Goal: Task Accomplishment & Management: Complete application form

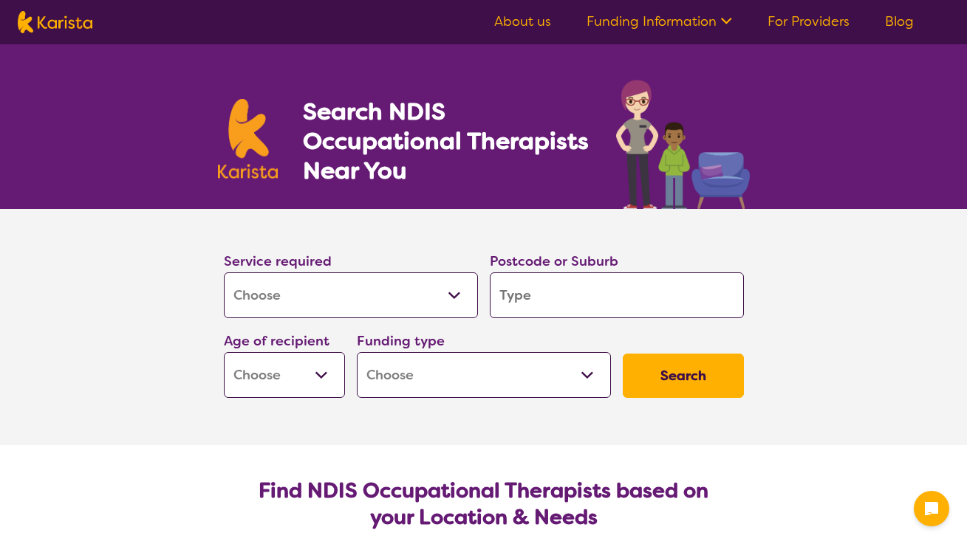
select select "[MEDICAL_DATA]"
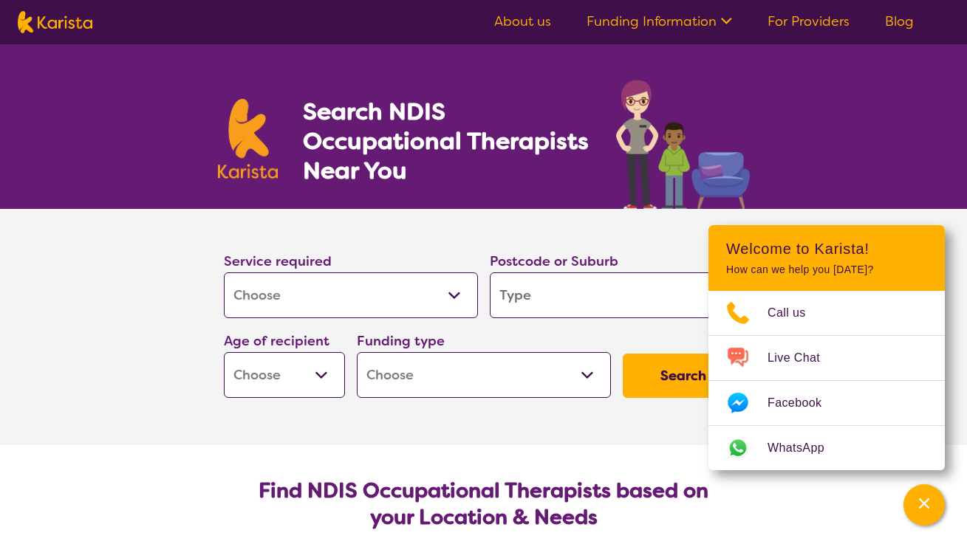
click at [575, 283] on input "search" at bounding box center [617, 296] width 254 height 46
paste input "4165"
type input "4165"
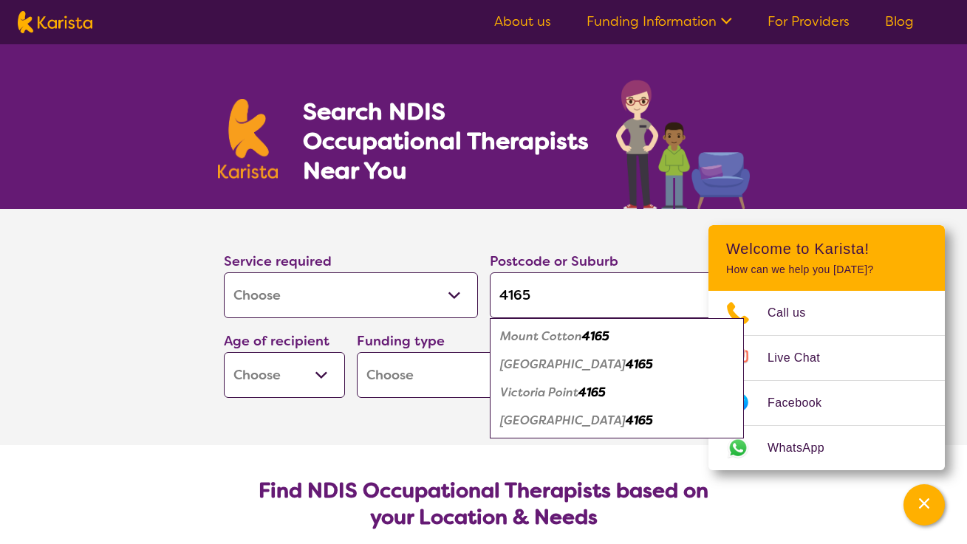
type input "4165"
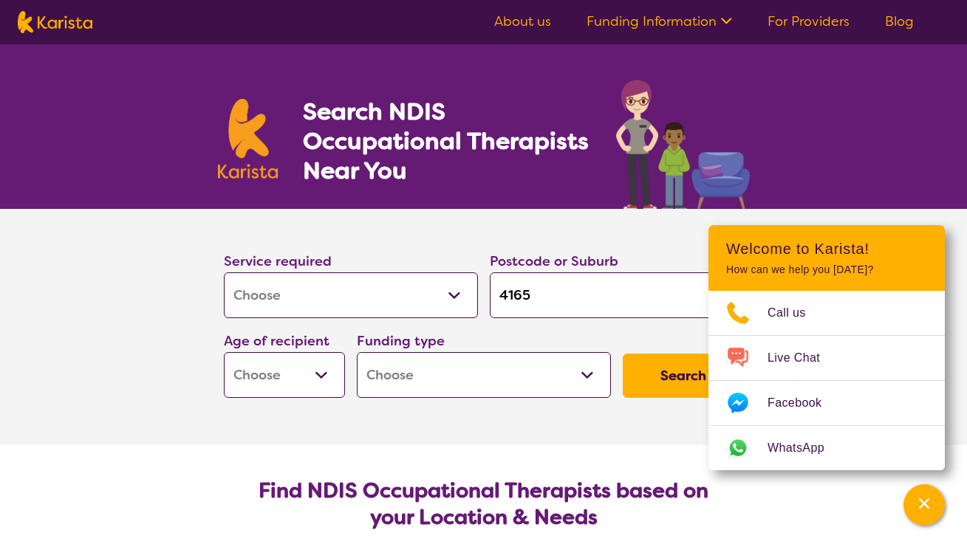
select select "AS"
select select "NDIS"
click at [674, 388] on button "Search" at bounding box center [683, 376] width 121 height 44
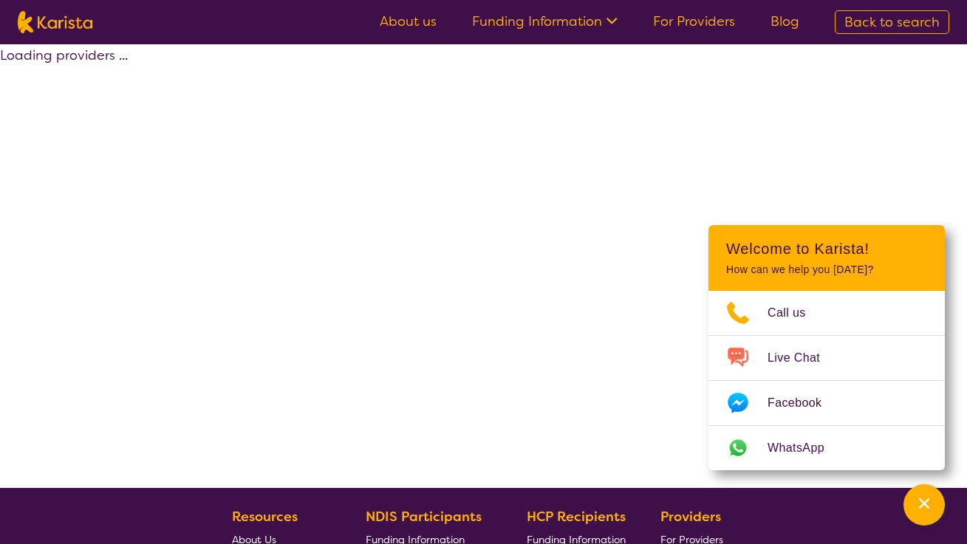
select select "by_score"
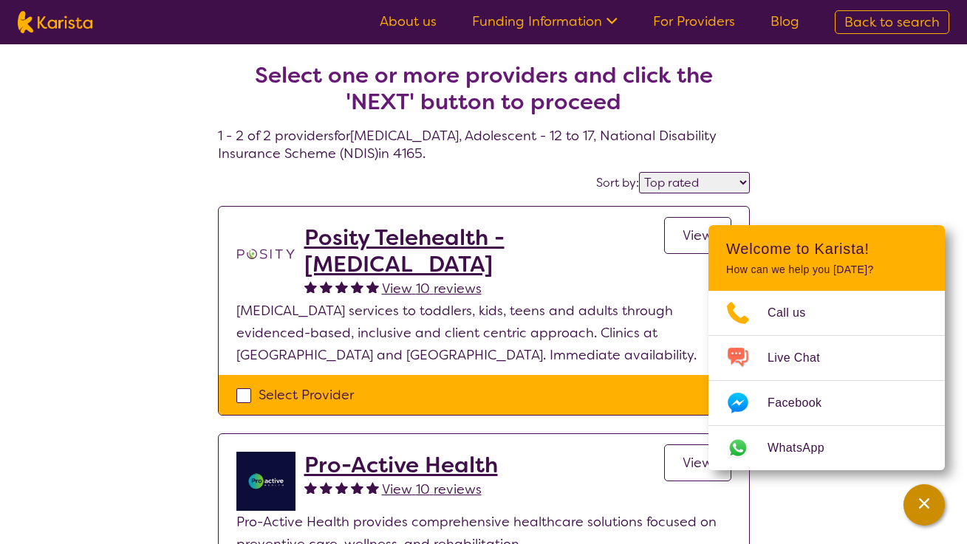
click at [930, 499] on icon "Channel Menu" at bounding box center [924, 503] width 15 height 15
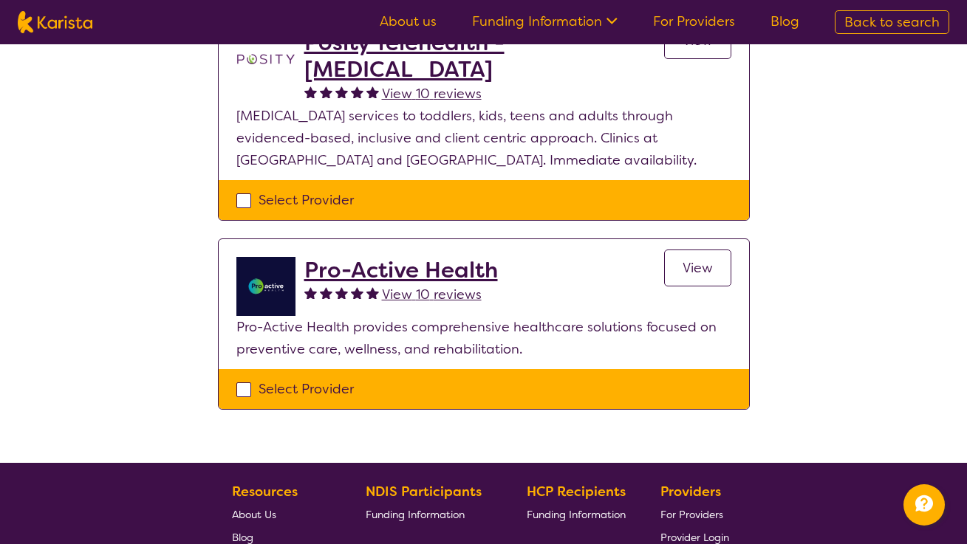
scroll to position [195, 0]
click at [435, 270] on h2 "Pro-Active Health" at bounding box center [401, 270] width 194 height 27
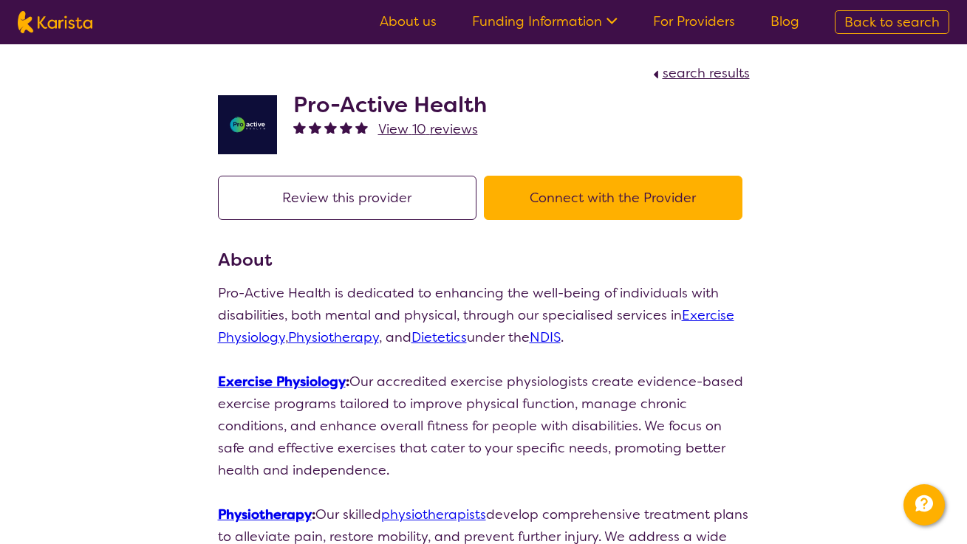
click at [619, 212] on button "Connect with the Provider" at bounding box center [613, 198] width 259 height 44
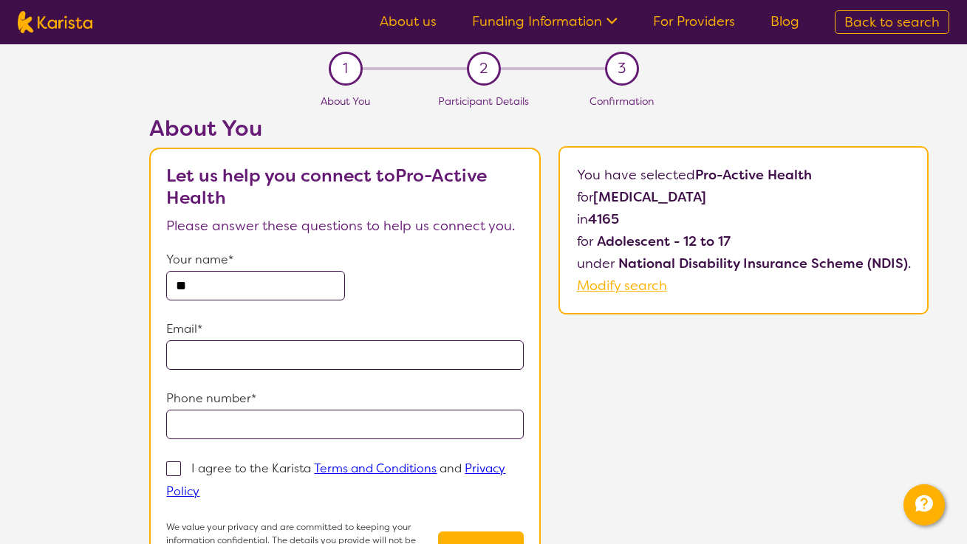
type input "*"
type input "**********"
click at [185, 471] on p "I agree to the Karista Terms and Conditions and Privacy Policy" at bounding box center [335, 480] width 339 height 38
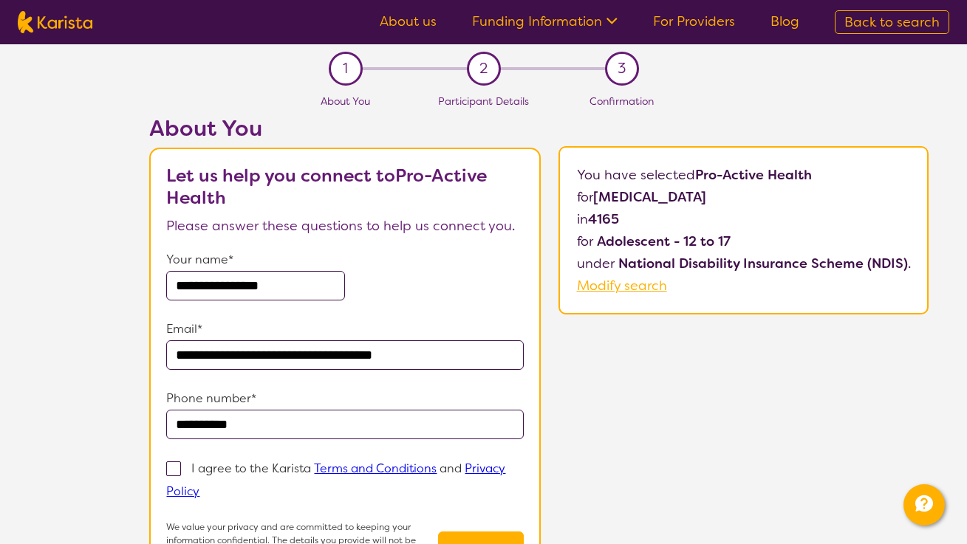
click at [199, 486] on input "I agree to the Karista Terms and Conditions and Privacy Policy" at bounding box center [204, 491] width 10 height 10
checkbox input "true"
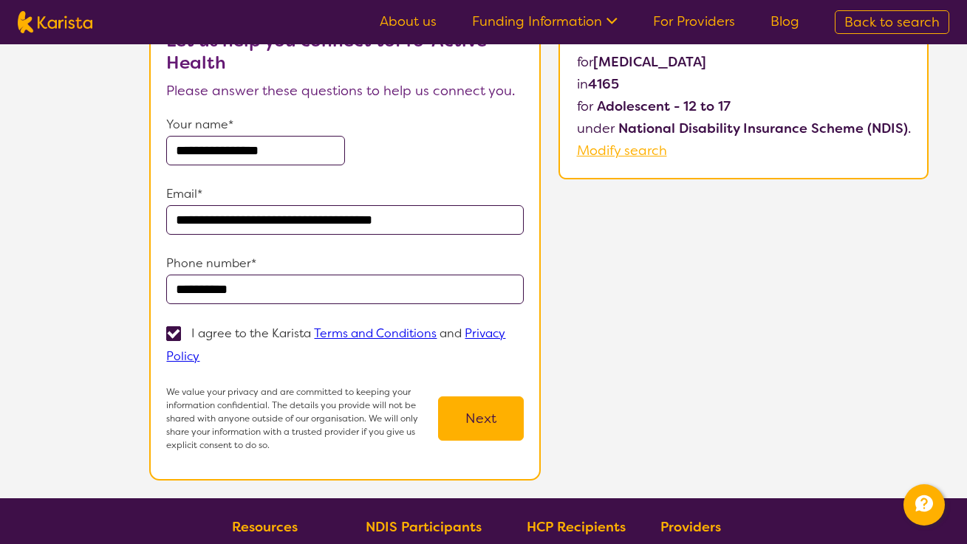
scroll to position [142, 0]
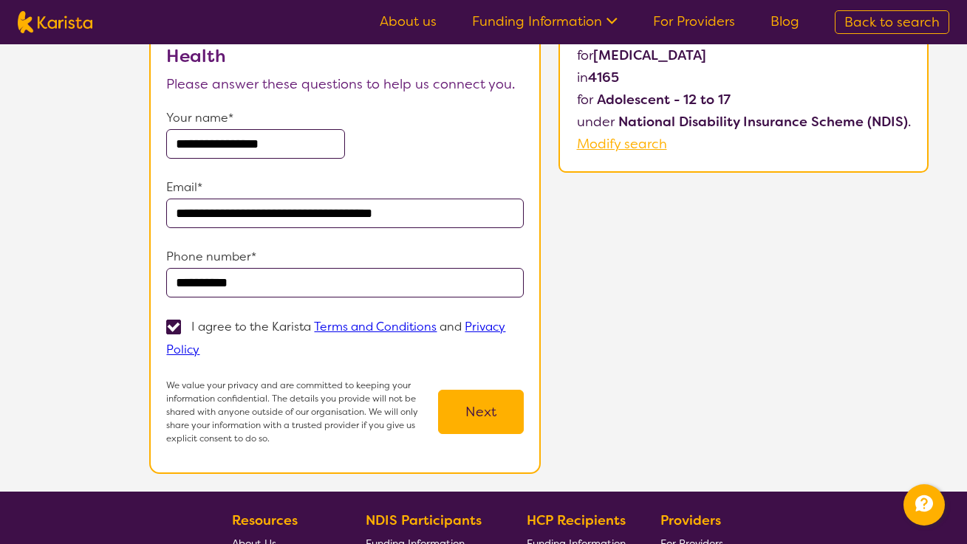
click at [521, 398] on button "Next" at bounding box center [481, 412] width 86 height 44
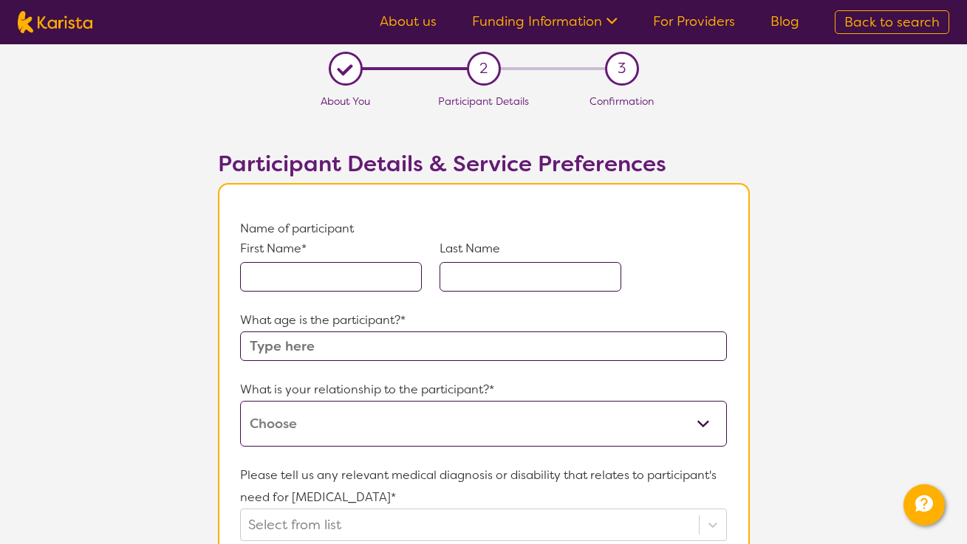
click at [340, 278] on input "text" at bounding box center [331, 277] width 182 height 30
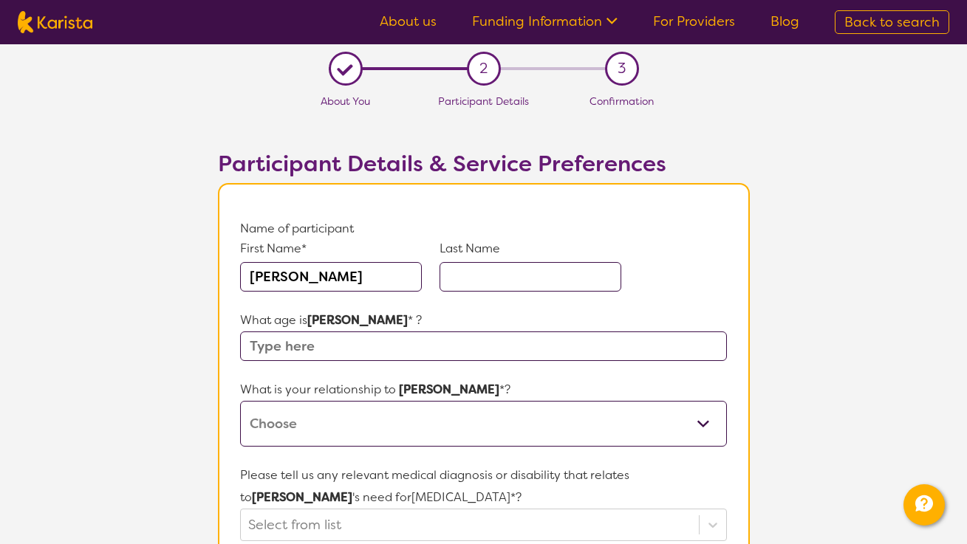
type input "[PERSON_NAME]"
click at [520, 276] on input "text" at bounding box center [531, 277] width 182 height 30
type input "[PERSON_NAME]"
click at [451, 353] on input "text" at bounding box center [483, 347] width 486 height 30
type input "13"
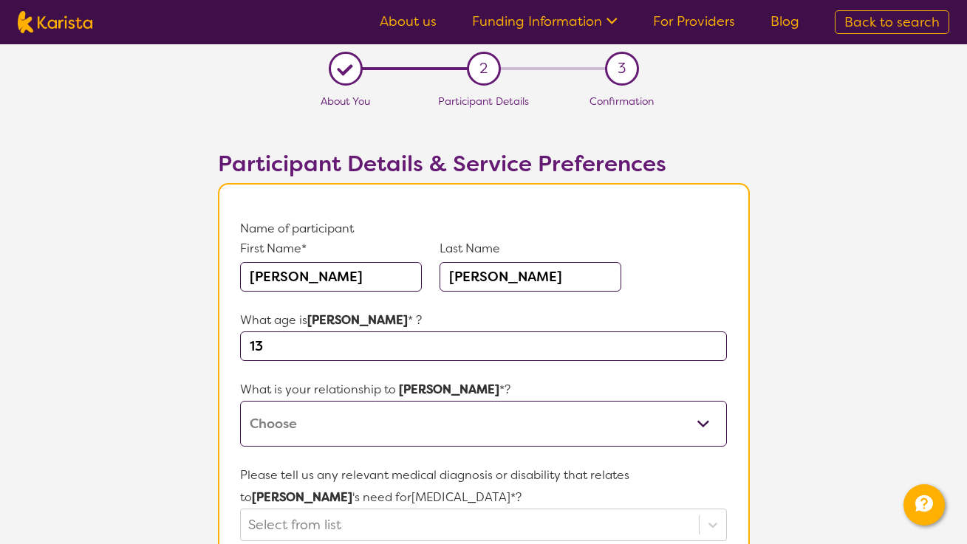
select select "I am their Support Coordinator"
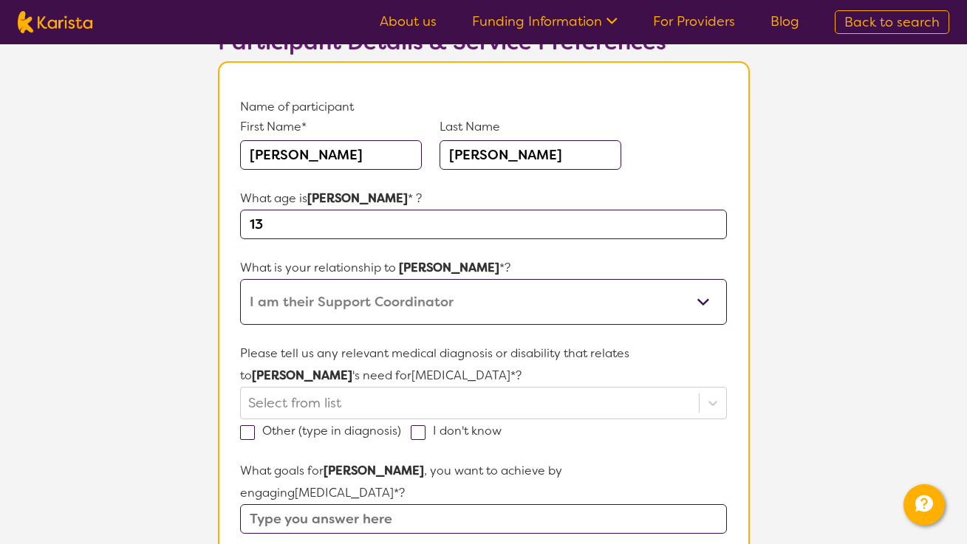
scroll to position [123, 0]
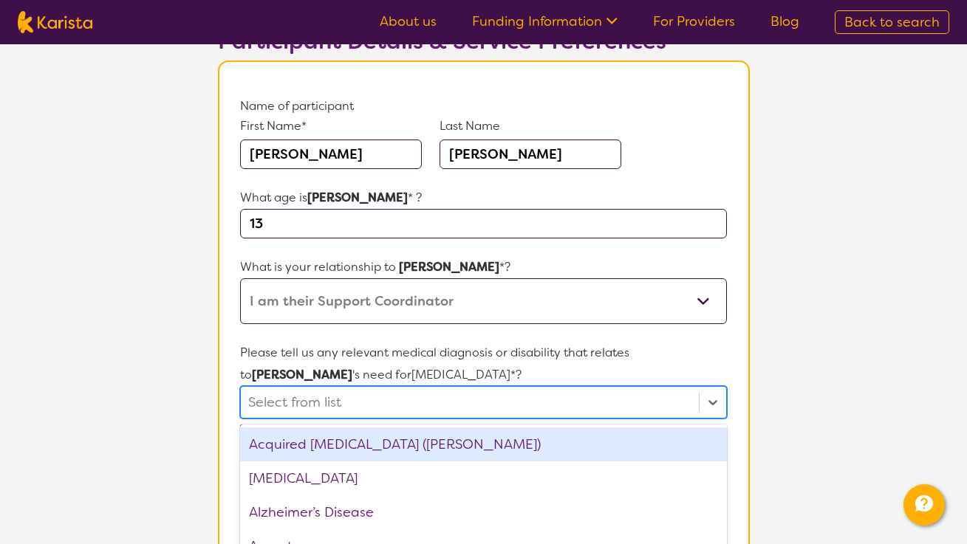
click at [371, 400] on div "option Acquired [MEDICAL_DATA] (ABI) focused, 1 of 75. 75 results available. Us…" at bounding box center [483, 402] width 486 height 33
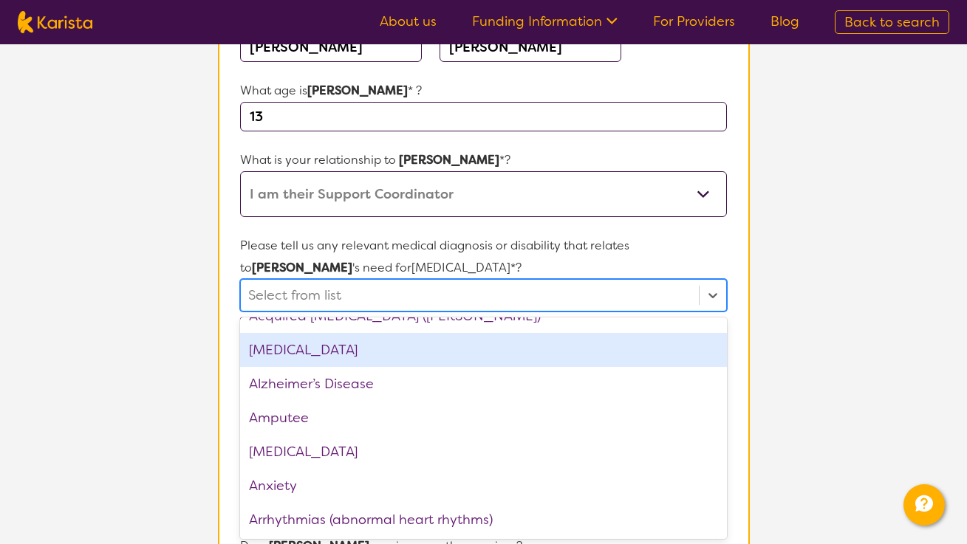
scroll to position [27, 0]
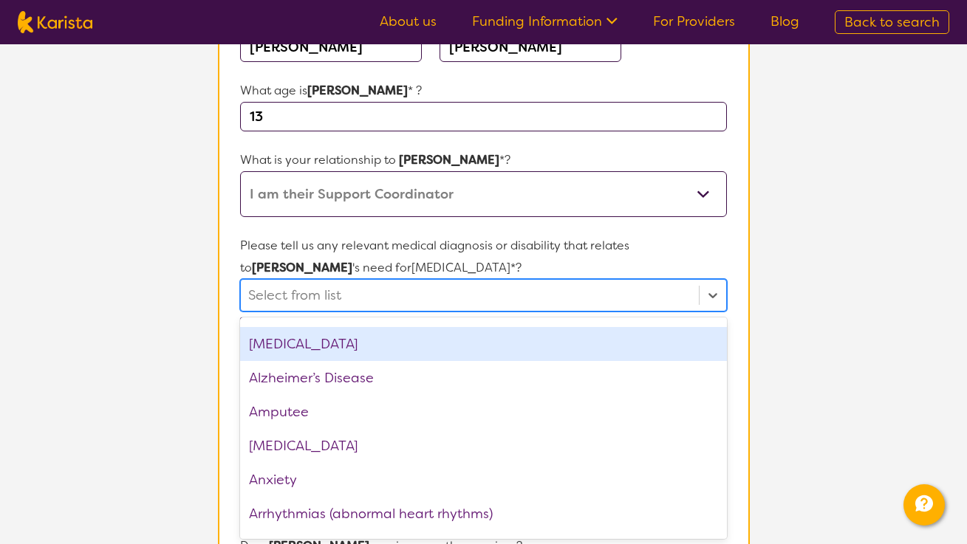
click at [450, 353] on div "[MEDICAL_DATA]" at bounding box center [483, 344] width 486 height 34
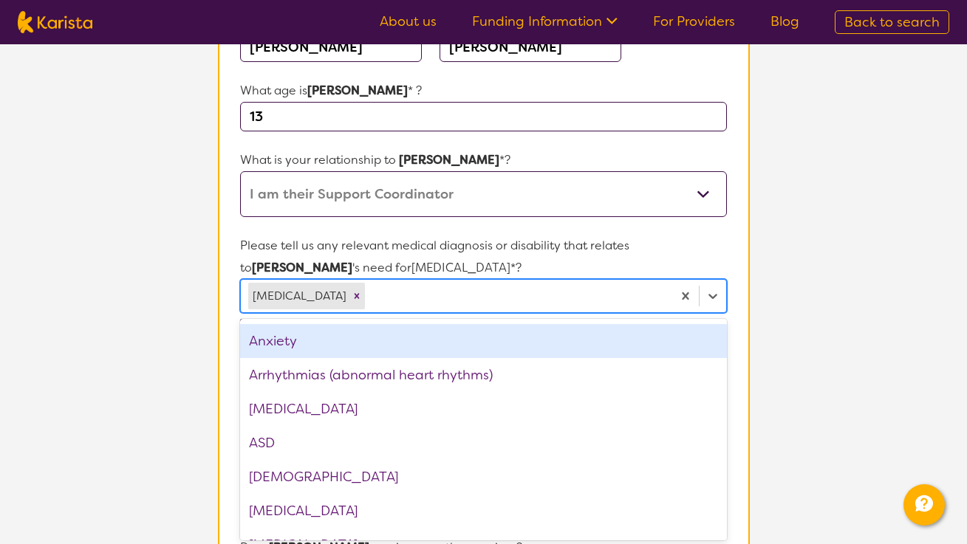
scroll to position [147, 0]
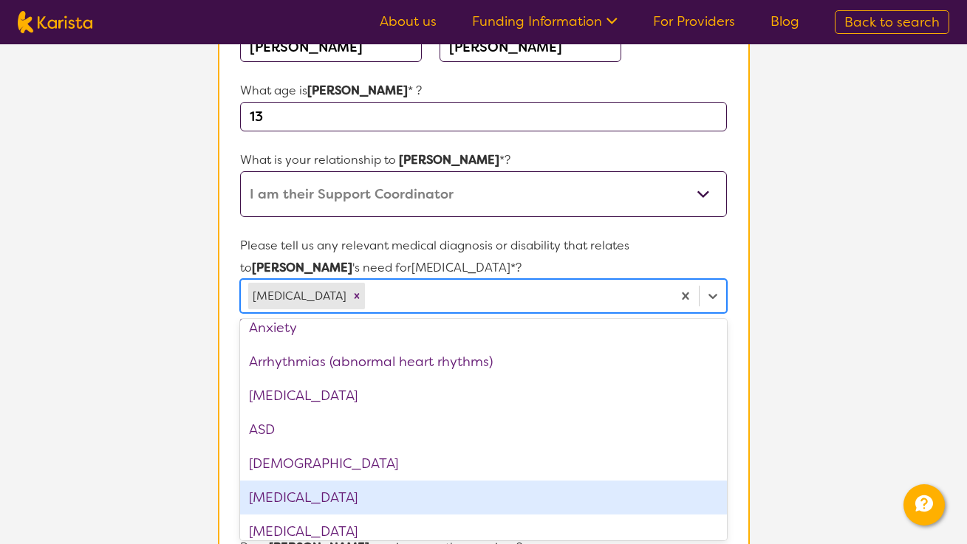
click at [375, 502] on div "[MEDICAL_DATA]" at bounding box center [483, 498] width 486 height 34
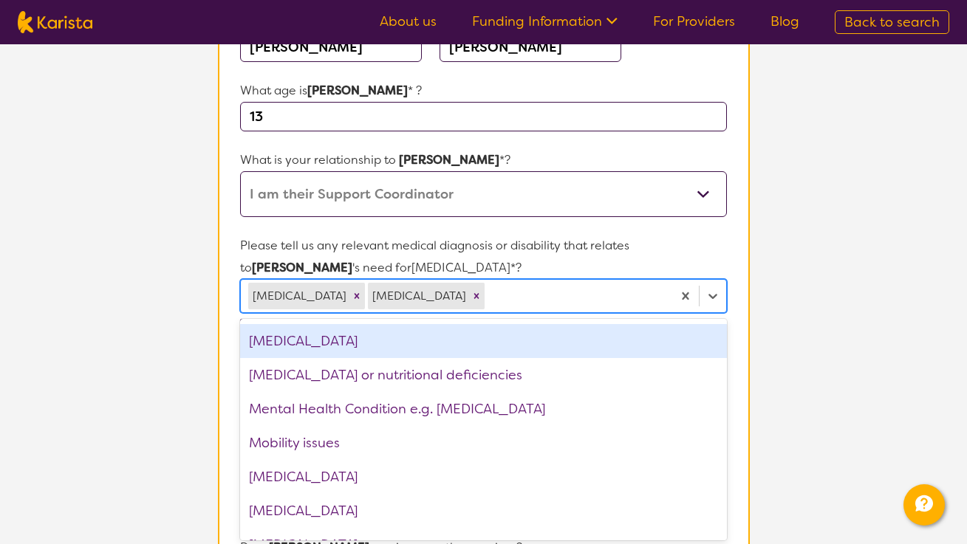
scroll to position [1362, 0]
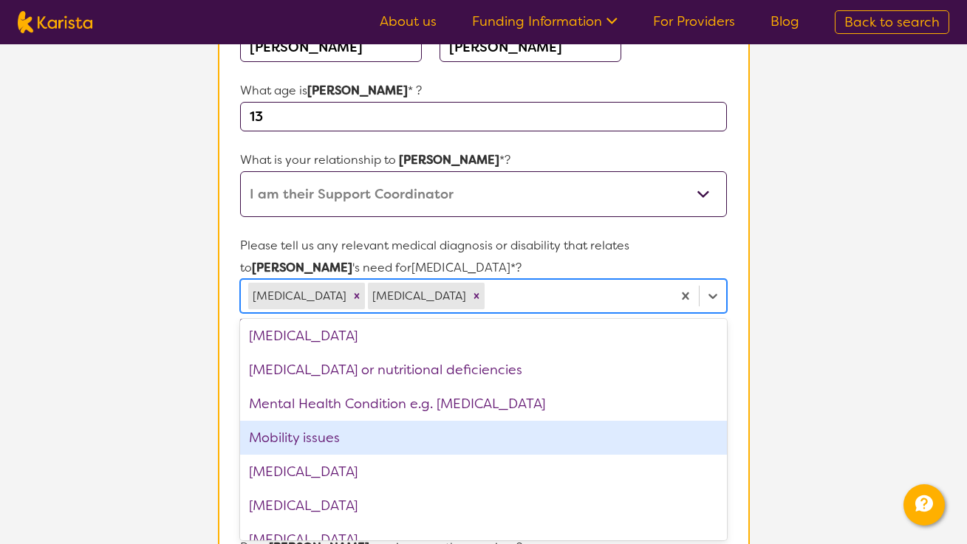
click at [365, 445] on div "Mobility issues" at bounding box center [483, 438] width 486 height 34
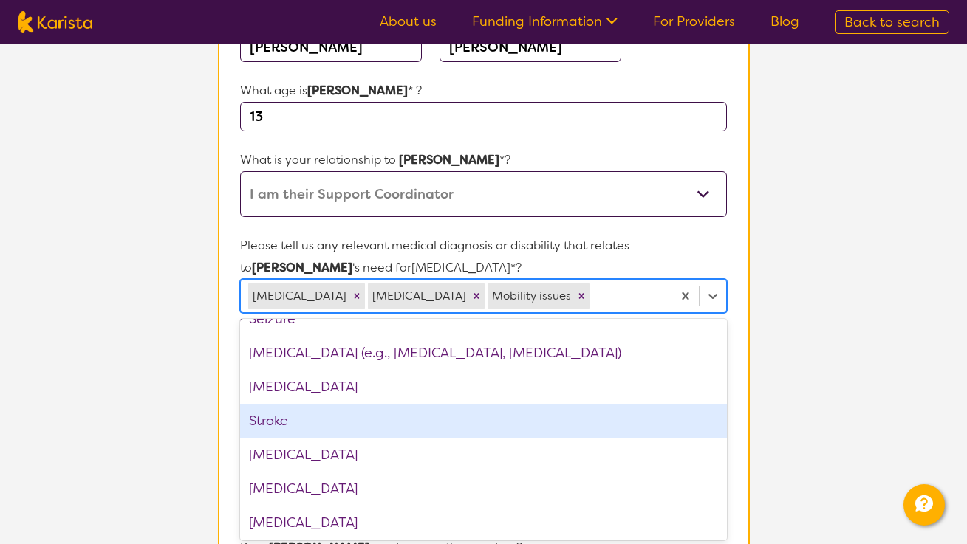
scroll to position [2136, 0]
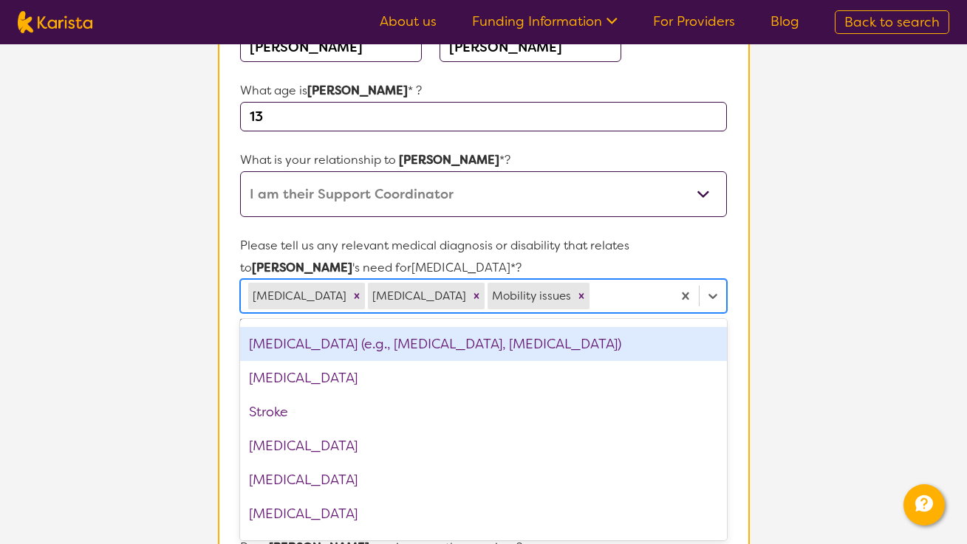
click at [355, 345] on div "[MEDICAL_DATA] (e.g., [MEDICAL_DATA], [MEDICAL_DATA])" at bounding box center [483, 344] width 486 height 34
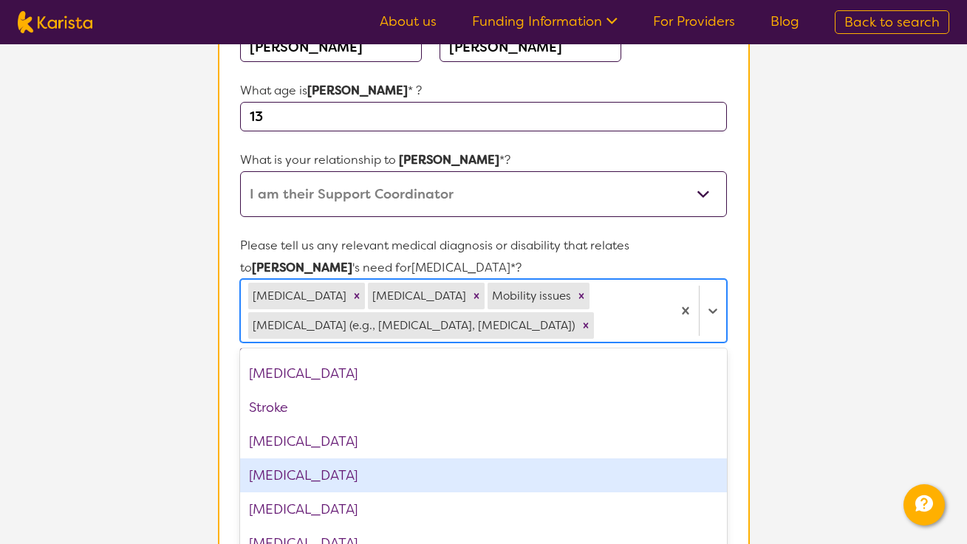
scroll to position [2197, 0]
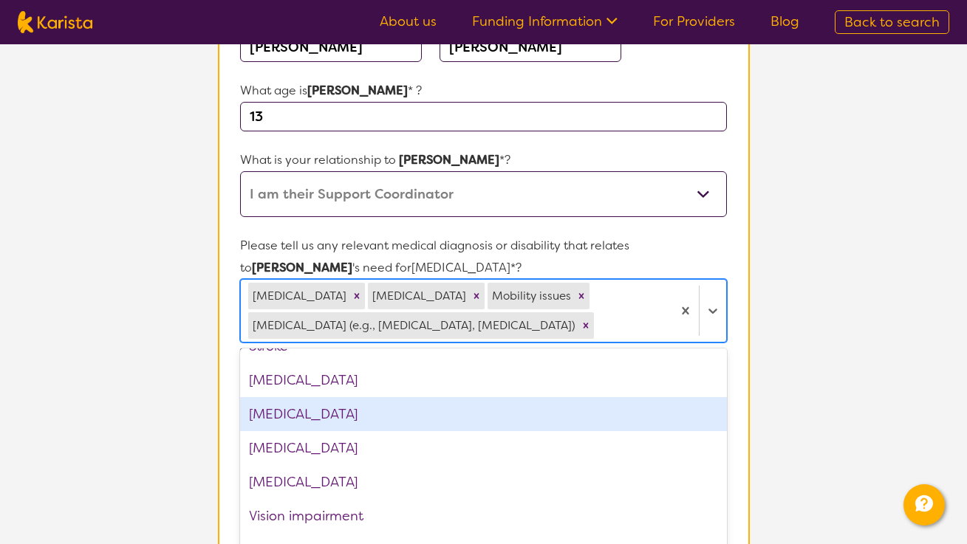
click at [796, 400] on section "L About You 2 Participant Details 3 Confirmation Participant Details & Service …" at bounding box center [483, 493] width 967 height 1356
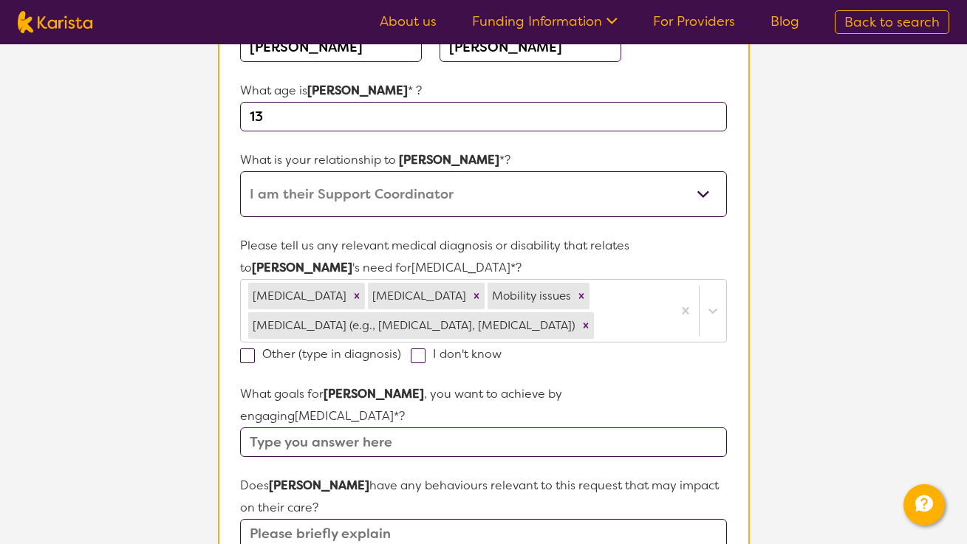
click at [378, 428] on input "text" at bounding box center [483, 443] width 486 height 30
click at [361, 428] on input "Improve routines, support mobility, health and wellbeing," at bounding box center [483, 443] width 486 height 30
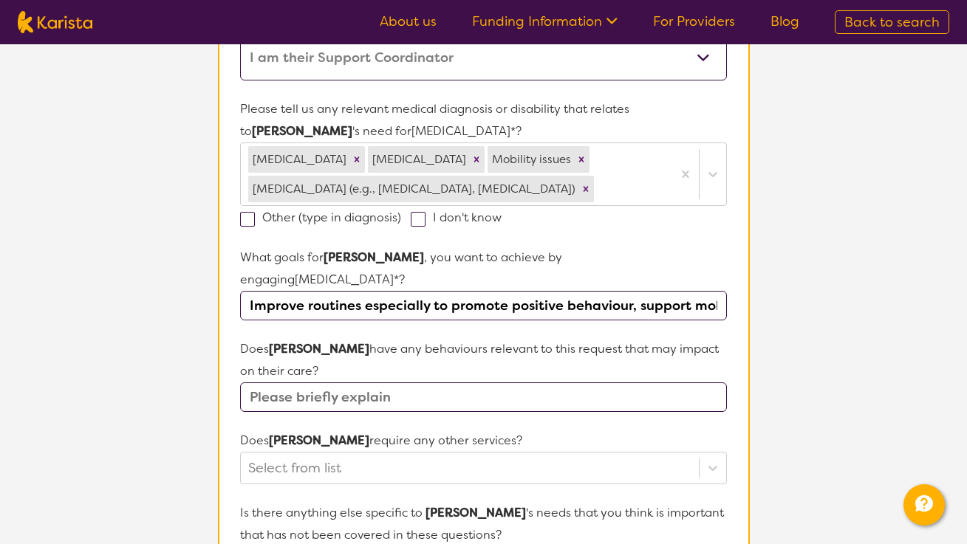
scroll to position [369, 0]
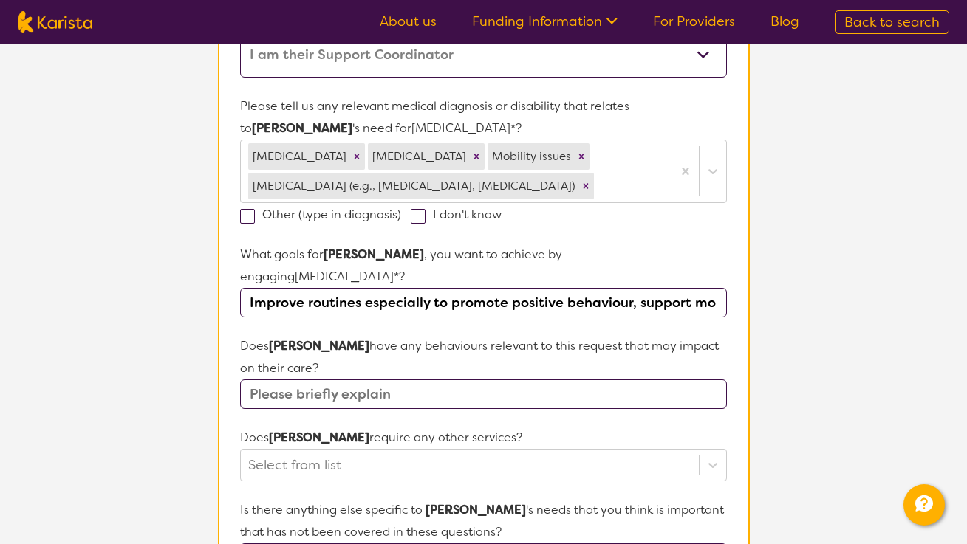
type input "Improve routines especially to promote positive behaviour, support mobility, he…"
click at [370, 383] on input "text" at bounding box center [483, 395] width 486 height 30
type input "Yes, [MEDICAL_DATA]."
click at [426, 449] on div "Select from list" at bounding box center [483, 465] width 486 height 33
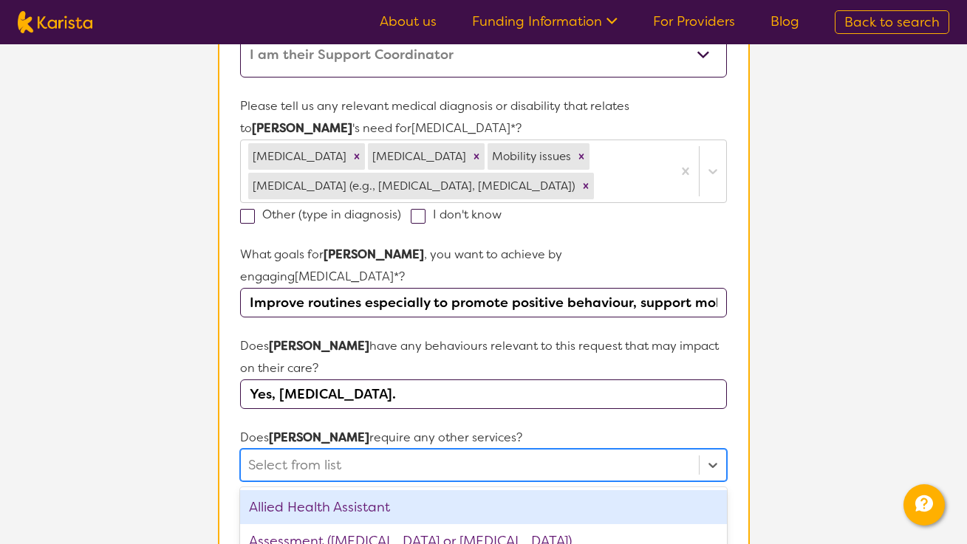
scroll to position [517, 0]
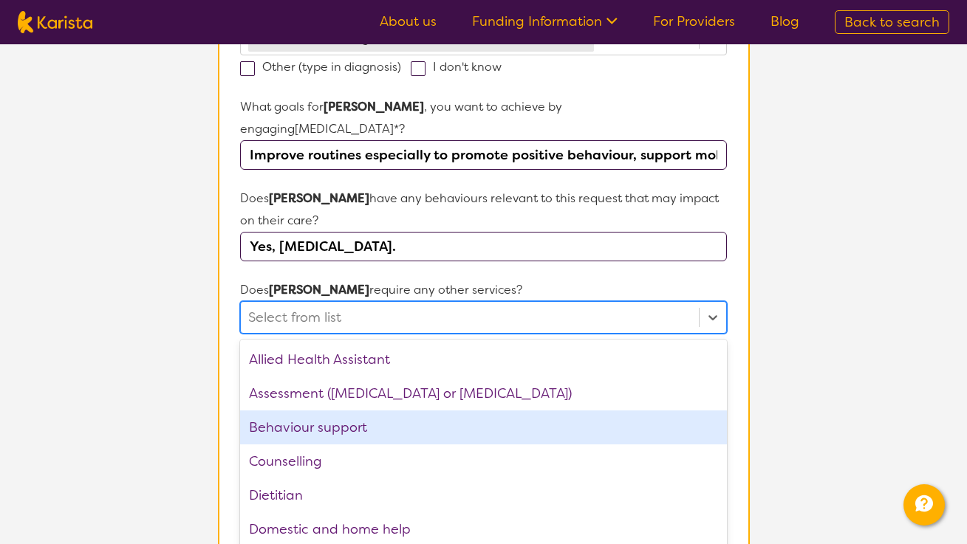
click at [395, 411] on div "Behaviour support" at bounding box center [483, 428] width 486 height 34
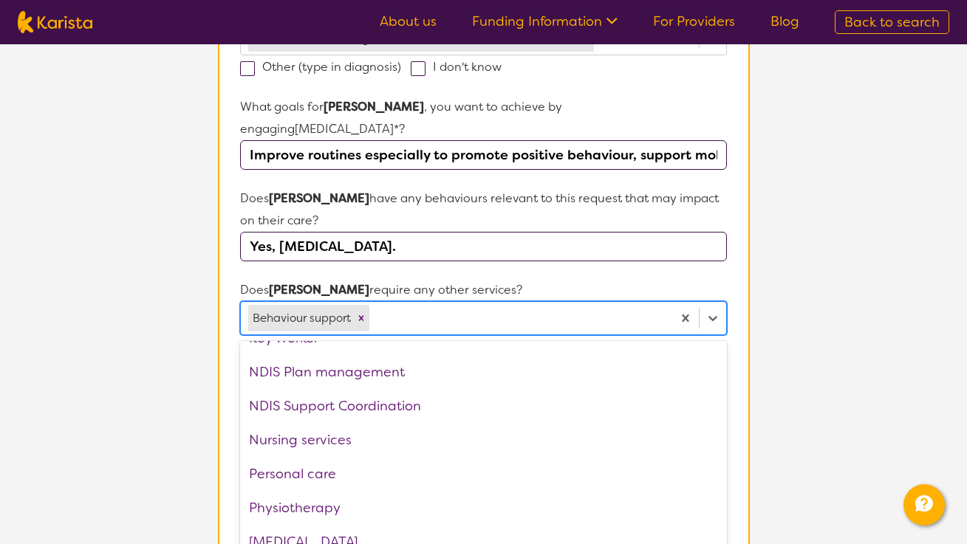
scroll to position [286, 0]
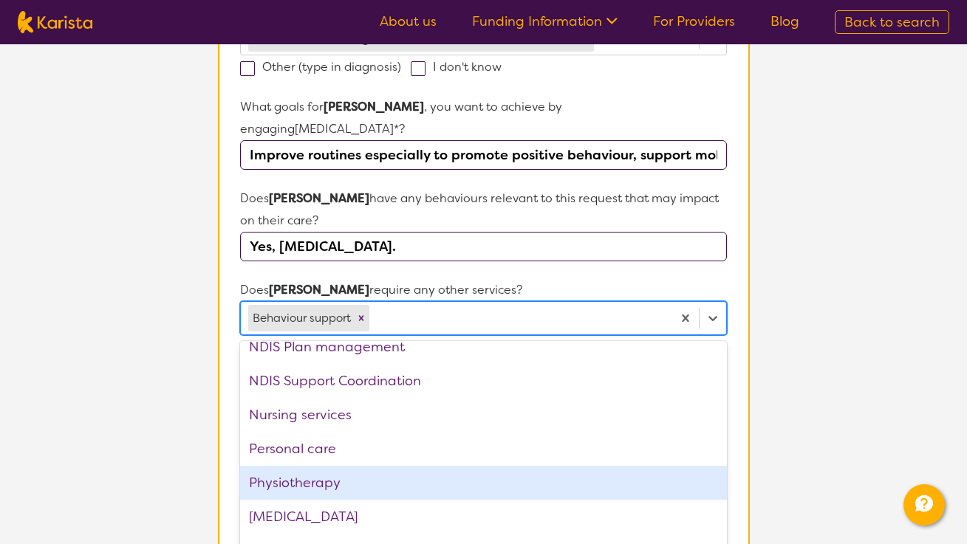
click at [384, 466] on div "Physiotherapy" at bounding box center [483, 483] width 486 height 34
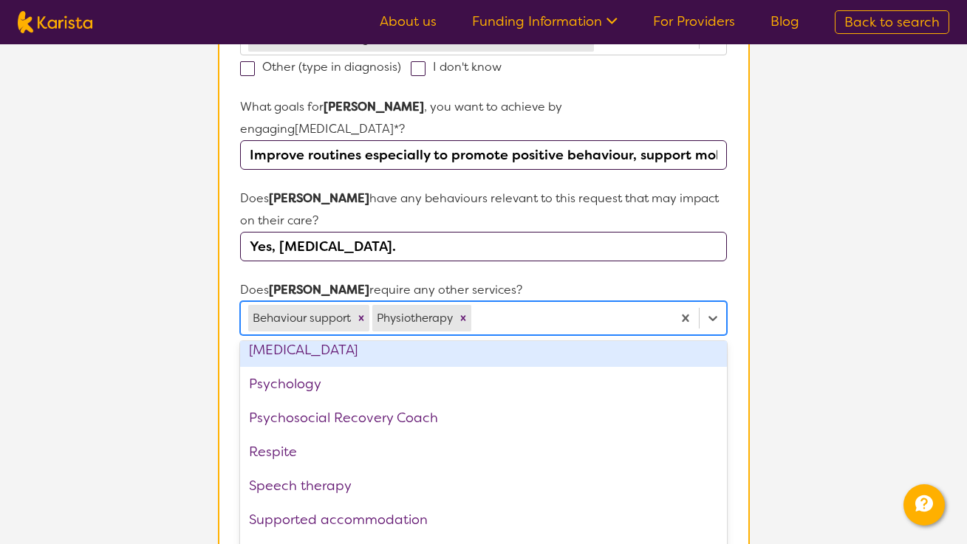
scroll to position [430, 0]
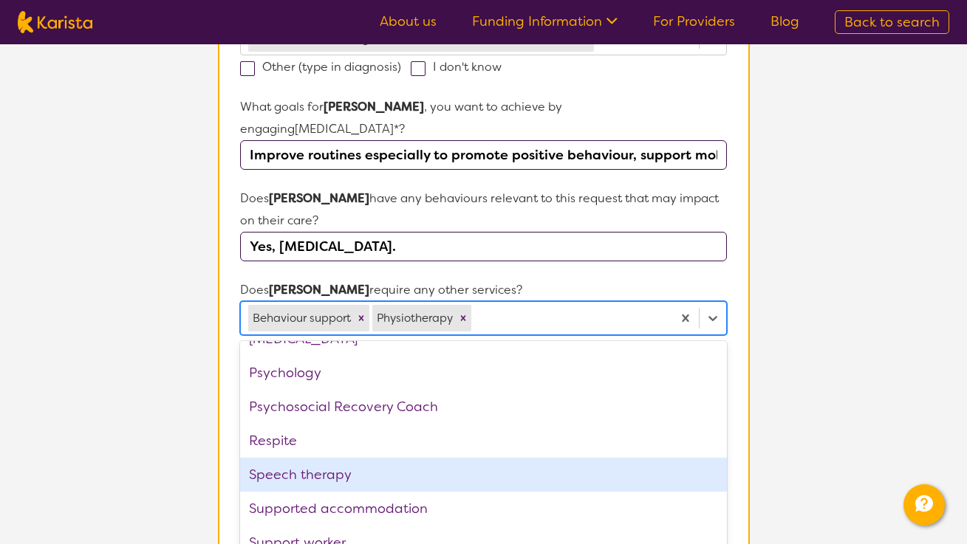
click at [502, 460] on div "Speech therapy" at bounding box center [483, 475] width 486 height 34
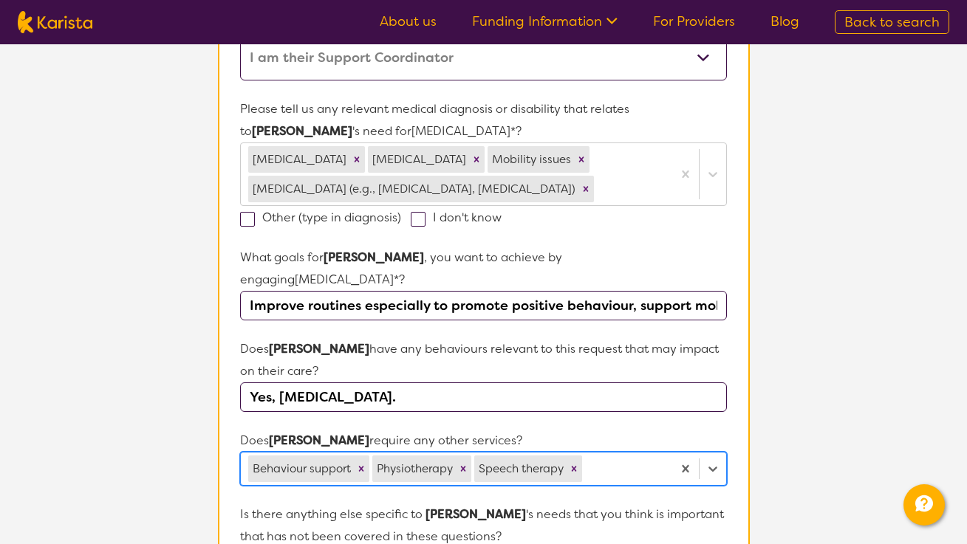
scroll to position [372, 0]
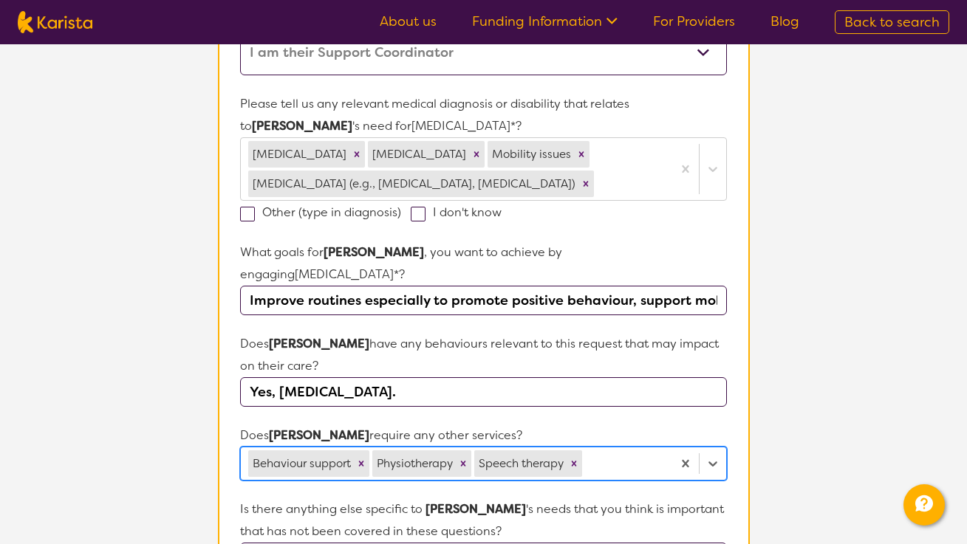
click at [417, 378] on input "Yes, [MEDICAL_DATA]." at bounding box center [483, 393] width 486 height 30
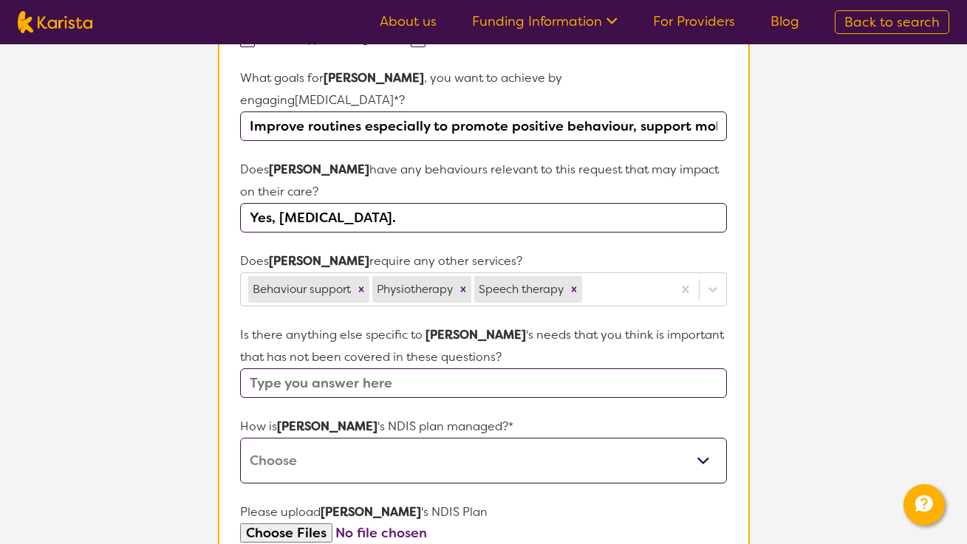
scroll to position [547, 0]
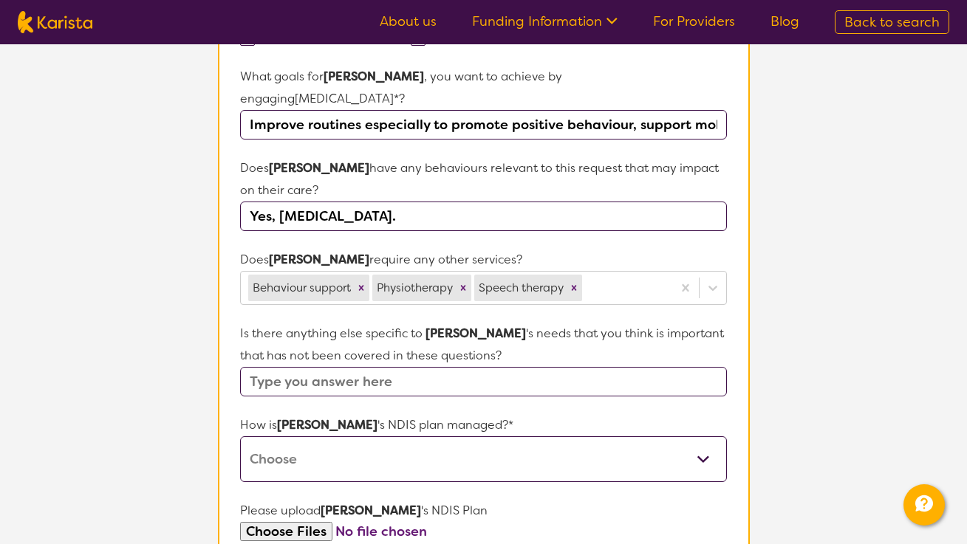
click at [405, 367] on input "text" at bounding box center [483, 382] width 486 height 30
type input "[PERSON_NAME] walks on his tip toes."
select select "Plan Managed"
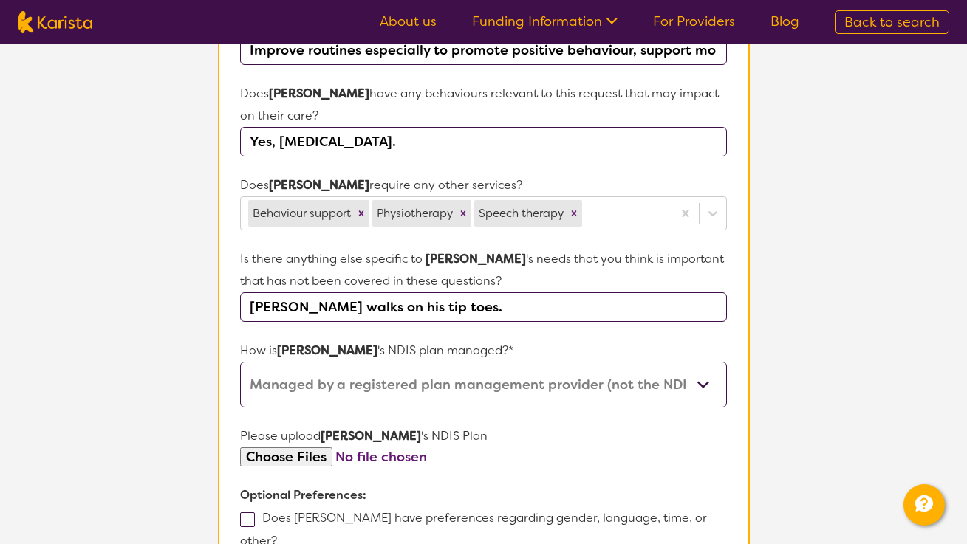
scroll to position [626, 0]
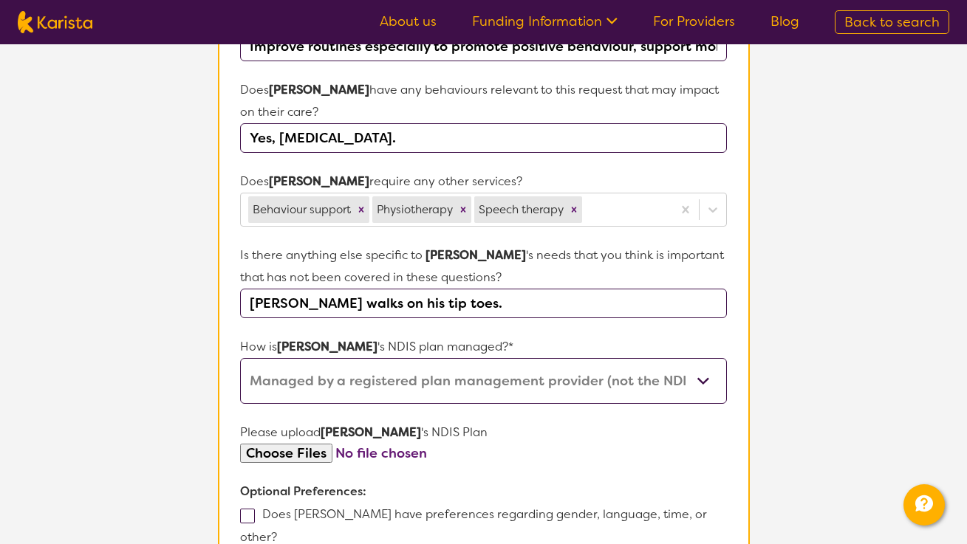
click at [288, 444] on input "file" at bounding box center [483, 454] width 486 height 20
type input "C:\fakepath\CORRO_PREVIEW__Plan Approval.pdf"
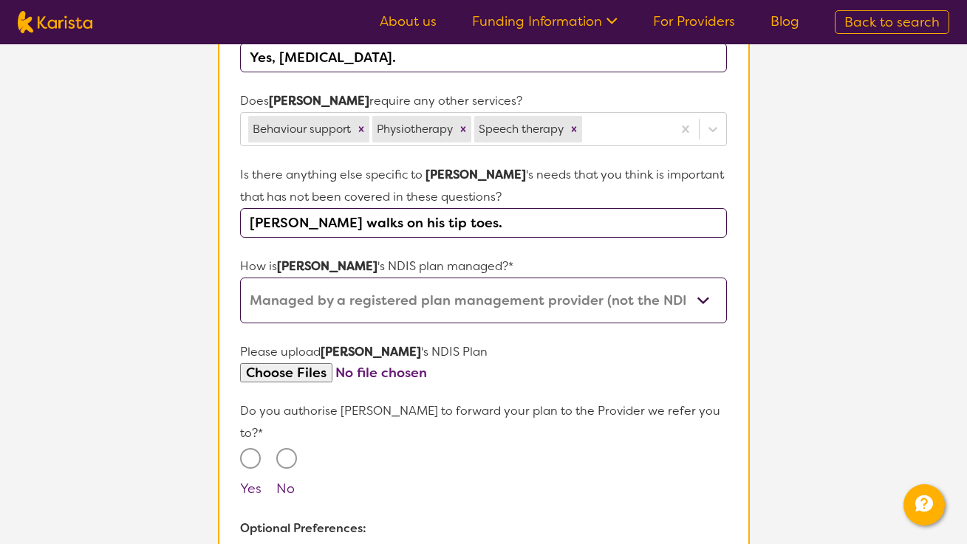
scroll to position [708, 0]
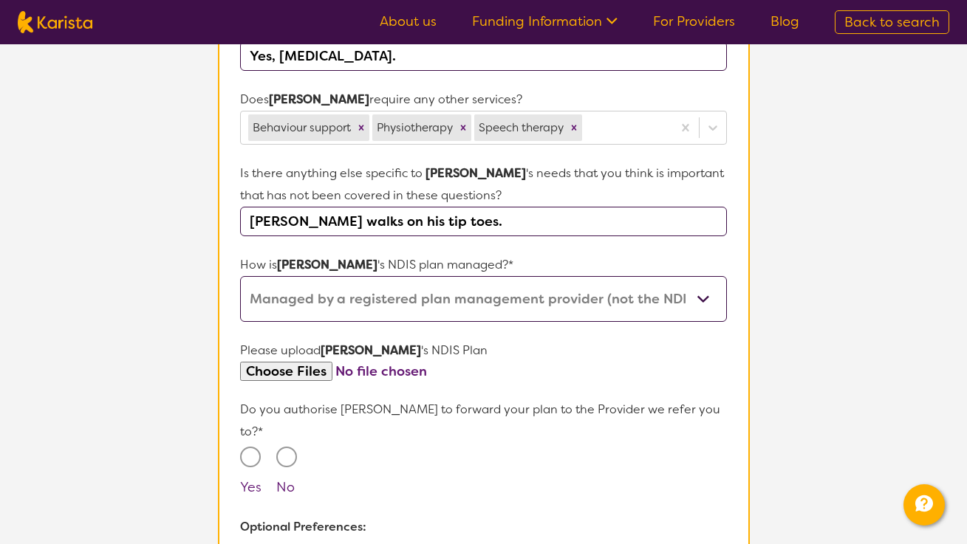
click at [250, 447] on input "Yes" at bounding box center [250, 457] width 21 height 21
radio input "true"
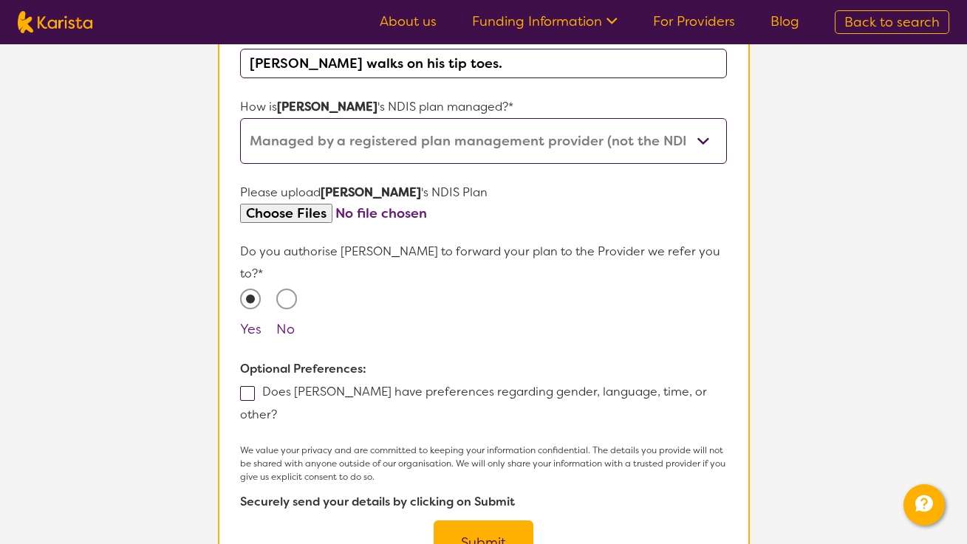
scroll to position [874, 0]
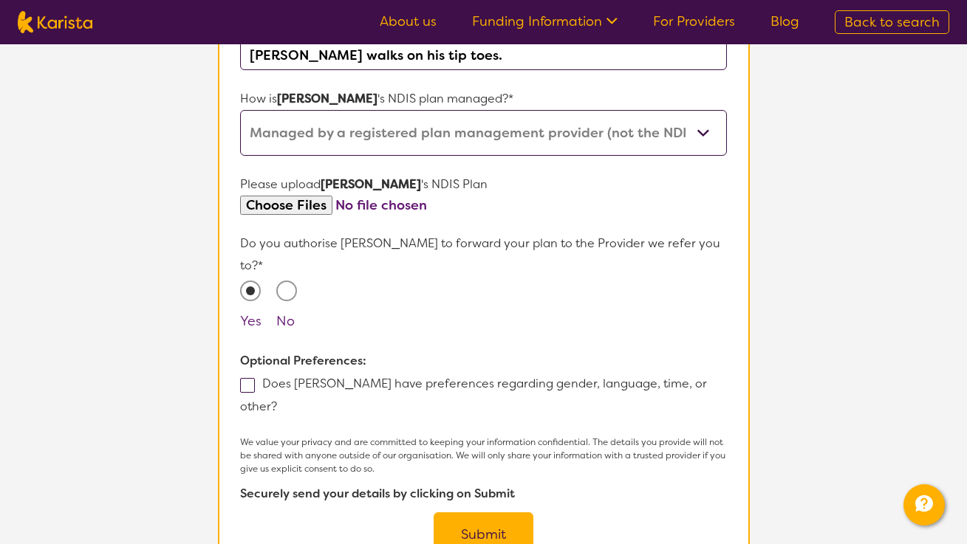
click at [480, 513] on button "Submit" at bounding box center [484, 535] width 100 height 44
